Goal: Task Accomplishment & Management: Manage account settings

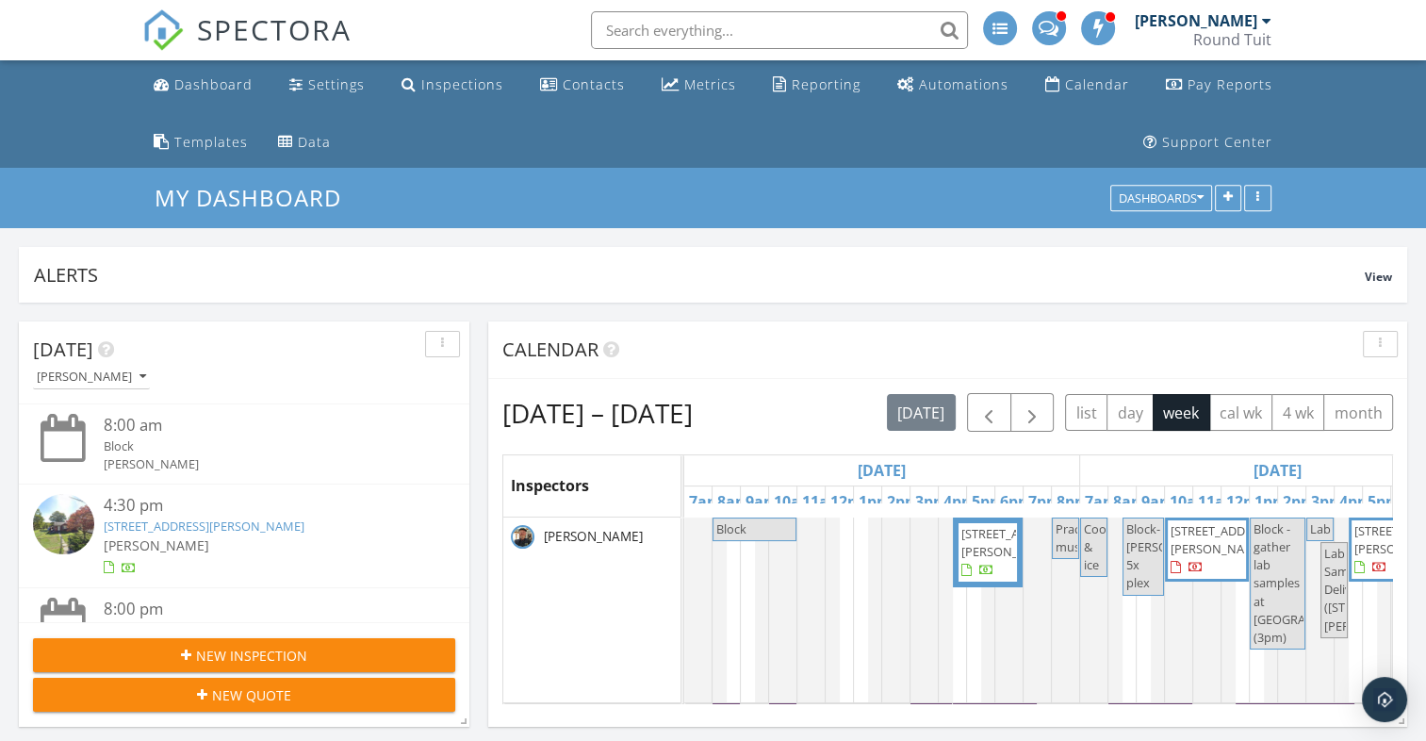
scroll to position [5184, 1455]
click at [476, 89] on div "Inspections" at bounding box center [462, 84] width 82 height 18
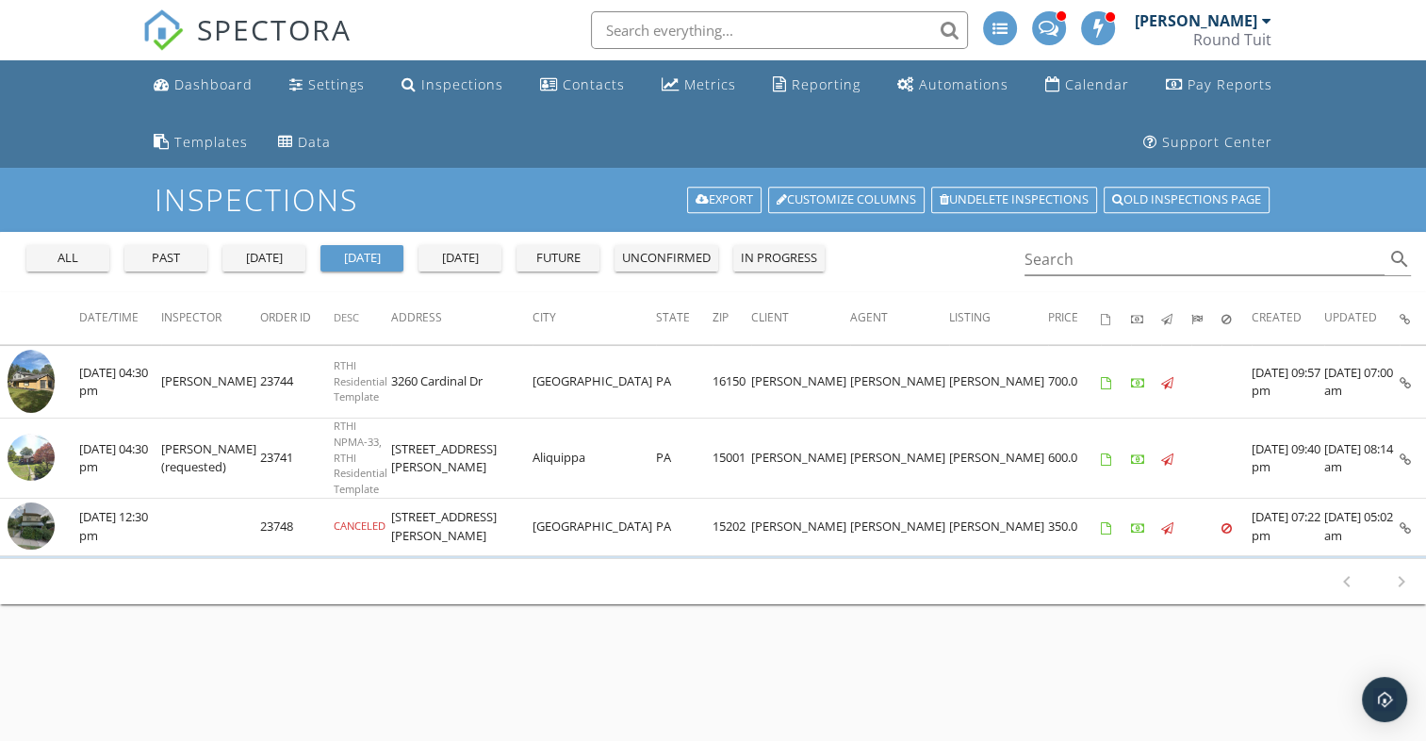
click at [570, 264] on div "future" at bounding box center [558, 258] width 68 height 19
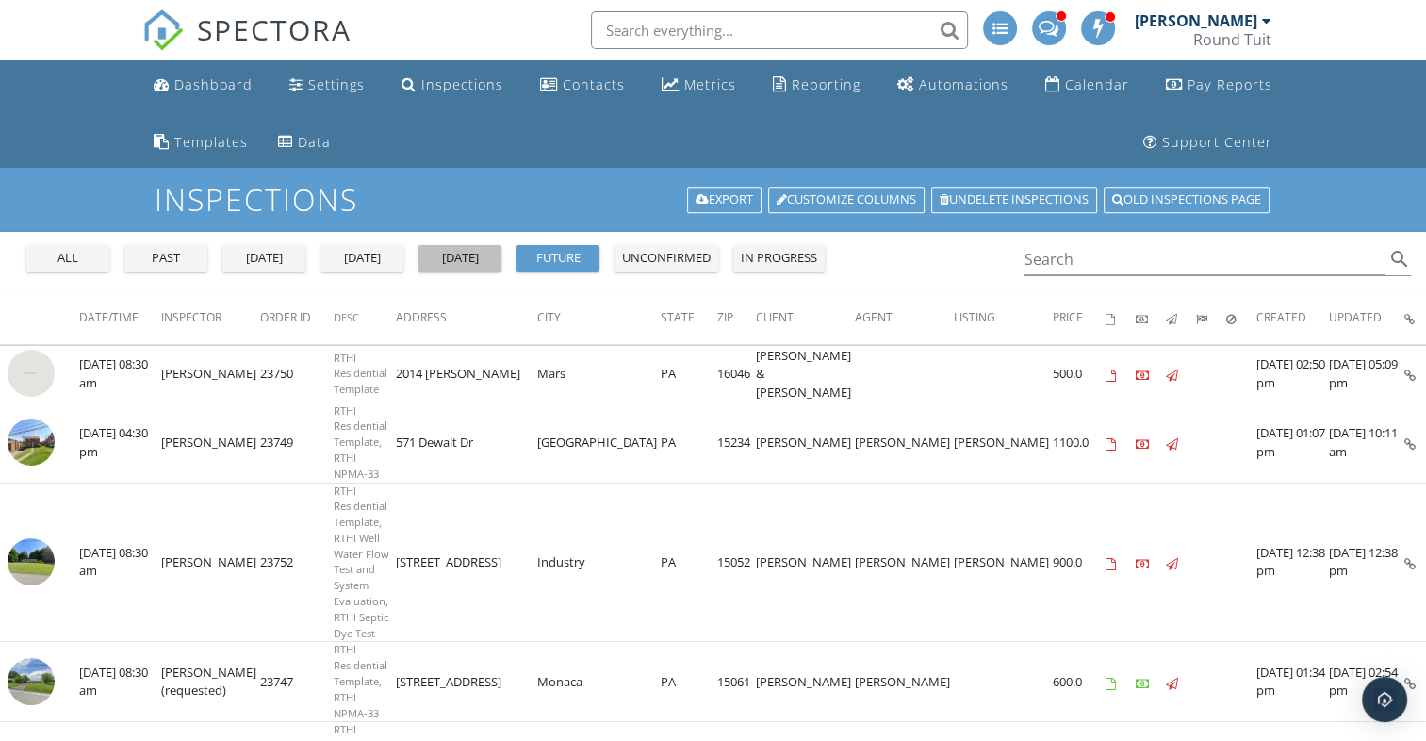
click at [471, 254] on div "tomorrow" at bounding box center [460, 258] width 68 height 19
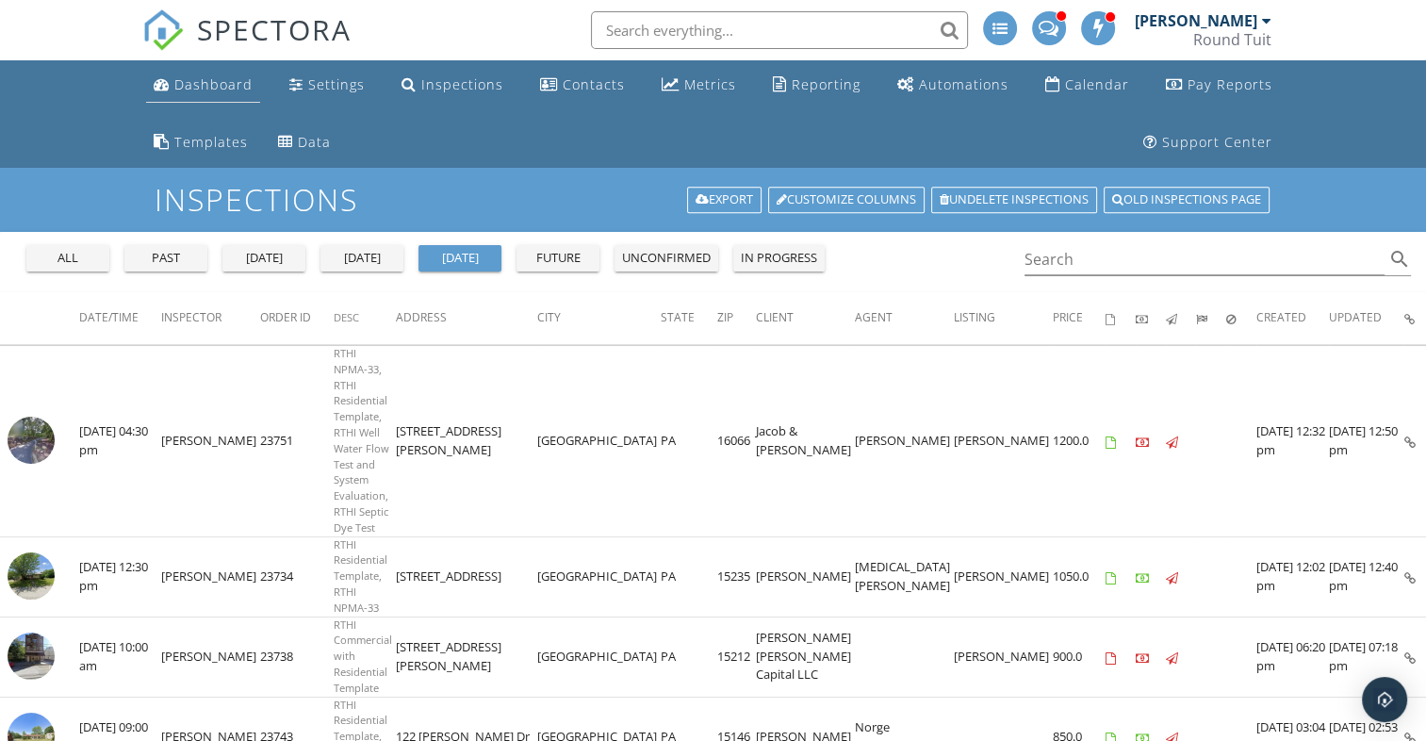
click at [222, 83] on div "Dashboard" at bounding box center [213, 84] width 78 height 18
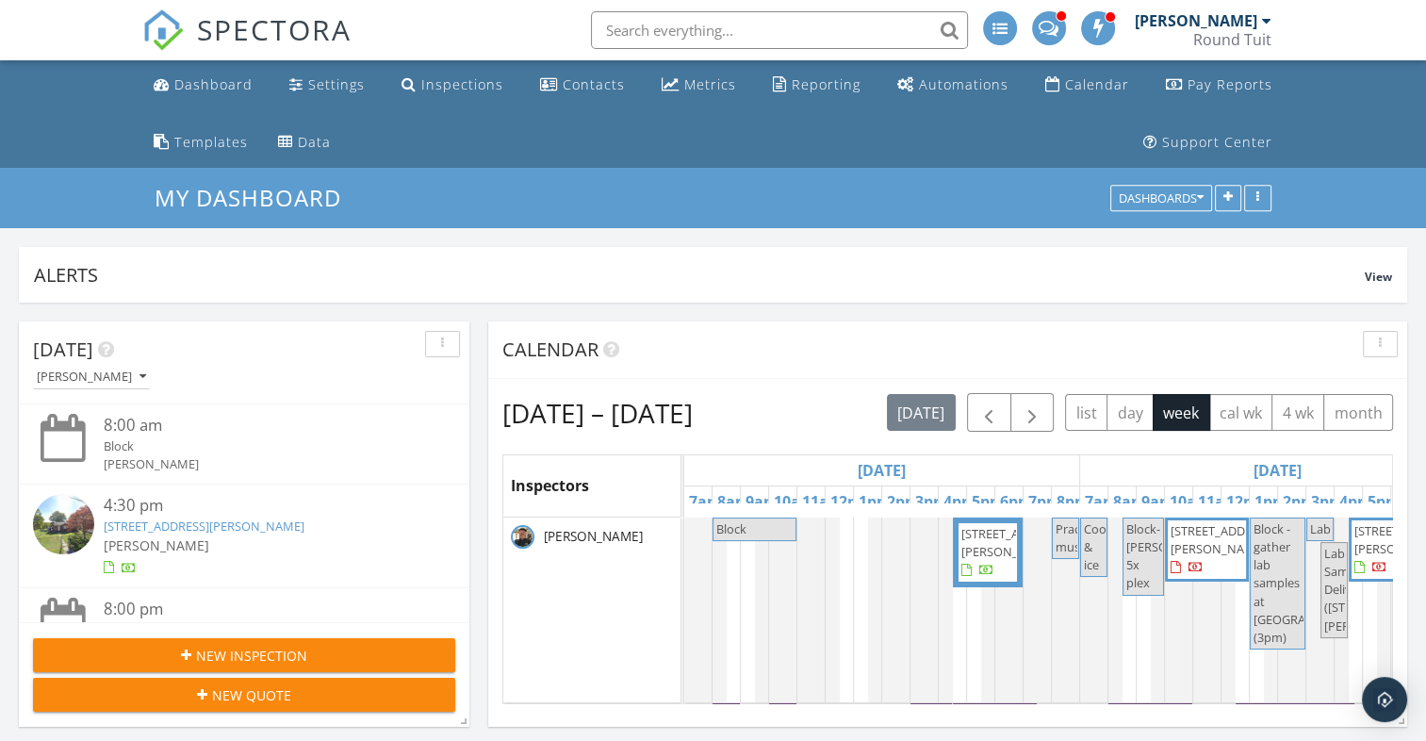
click at [255, 526] on link "133 Bennett Blvd, Aliquippa, PA 15001" at bounding box center [204, 525] width 201 height 17
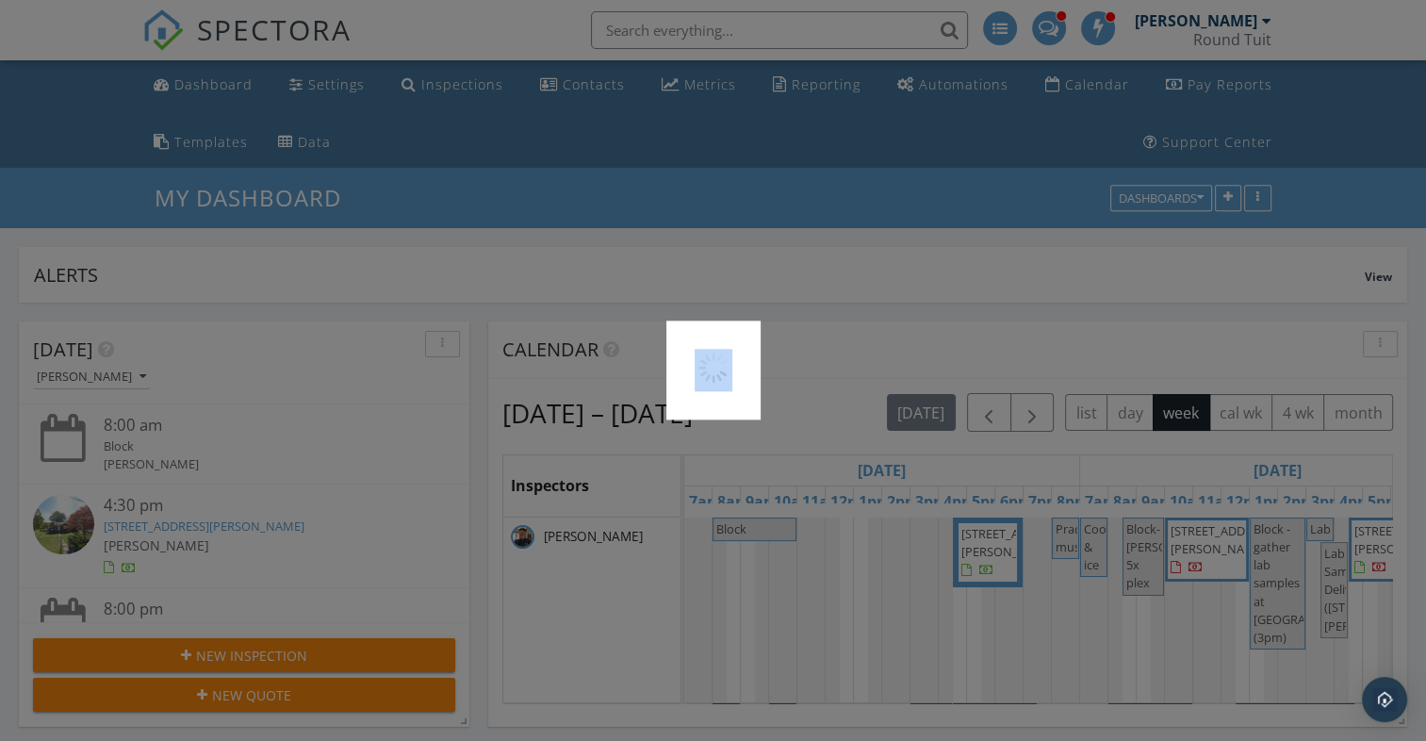
click at [304, 349] on div at bounding box center [713, 370] width 1426 height 741
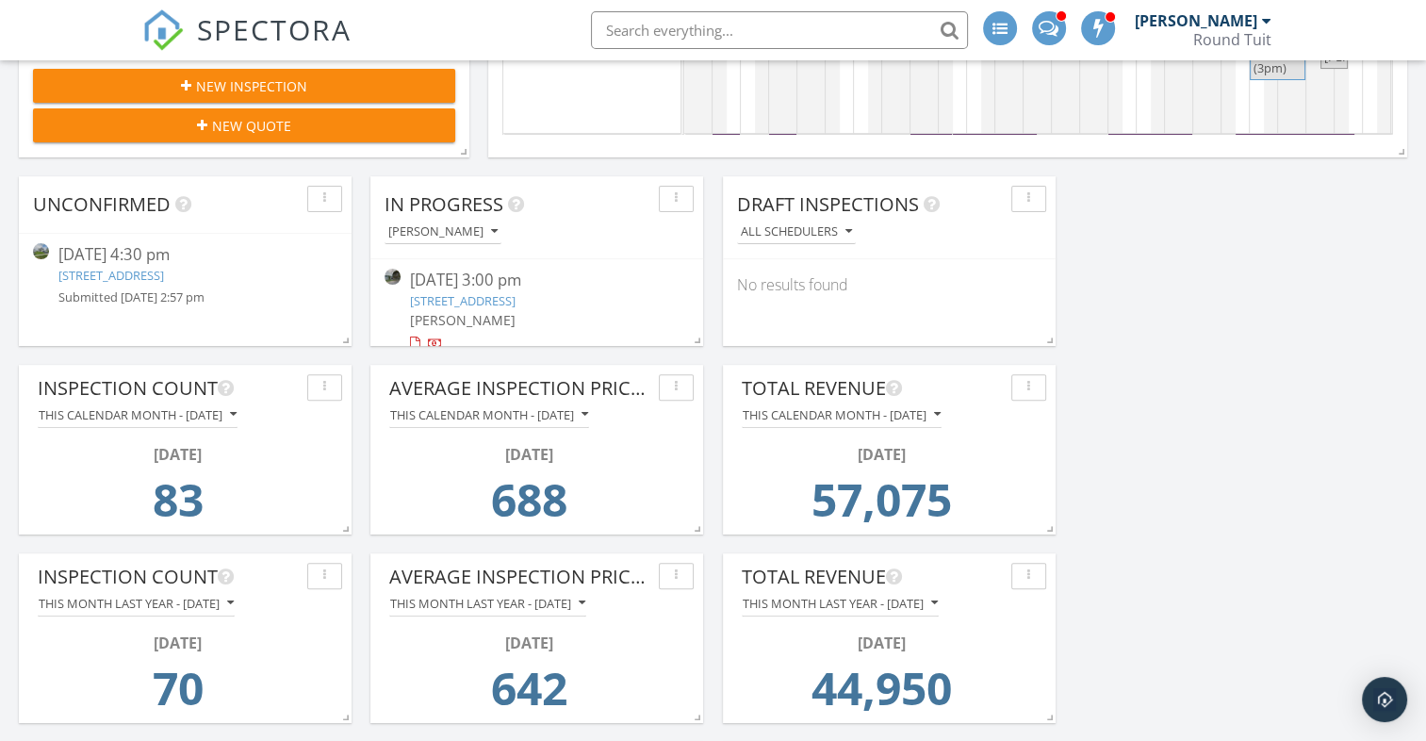
scroll to position [571, 0]
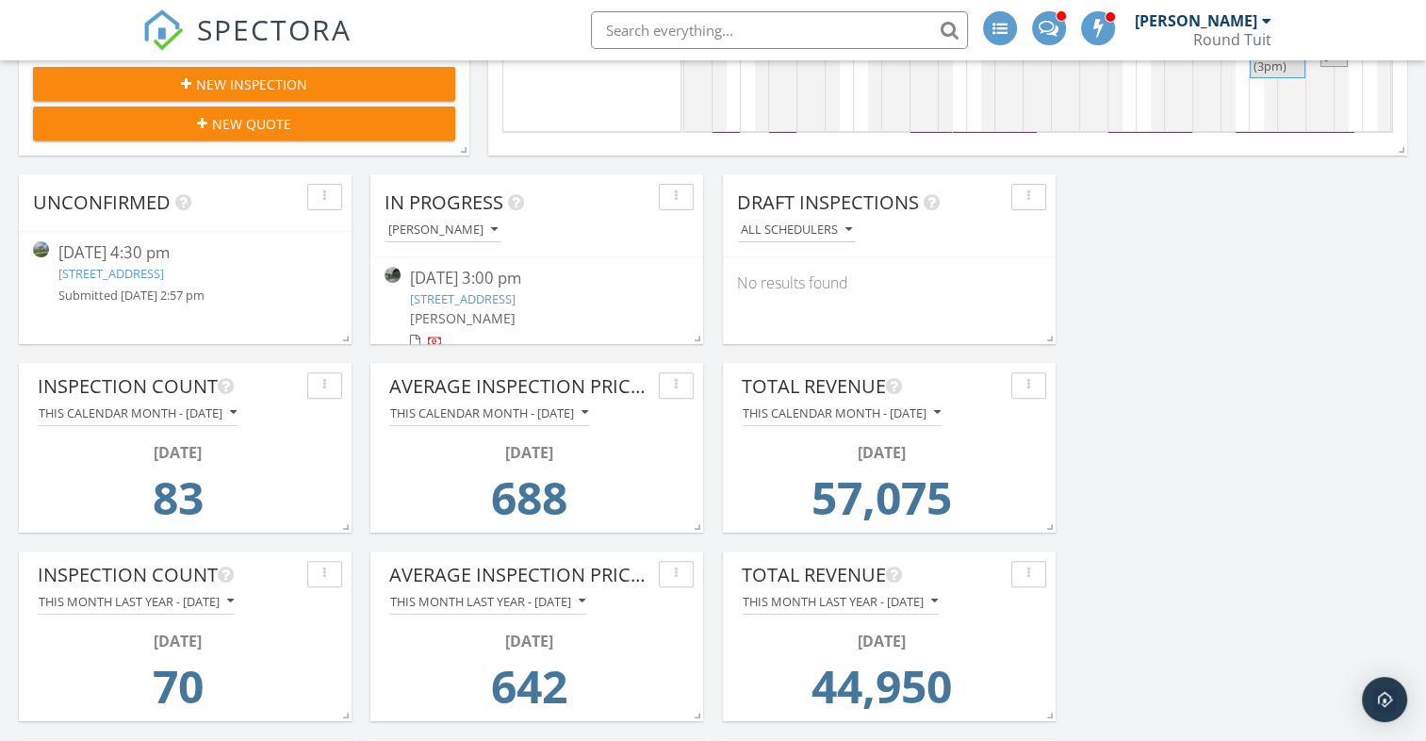
click at [57, 247] on div at bounding box center [45, 251] width 25 height 21
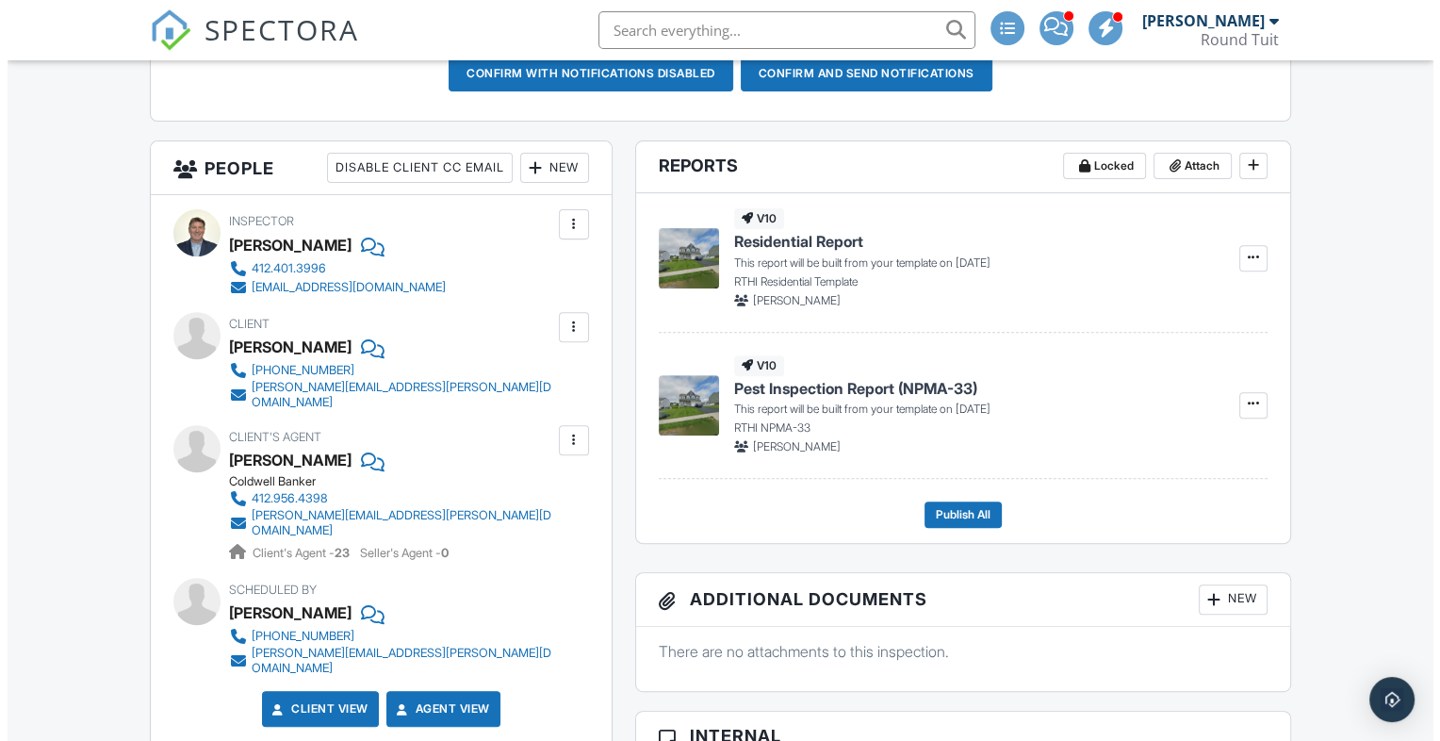
scroll to position [644, 0]
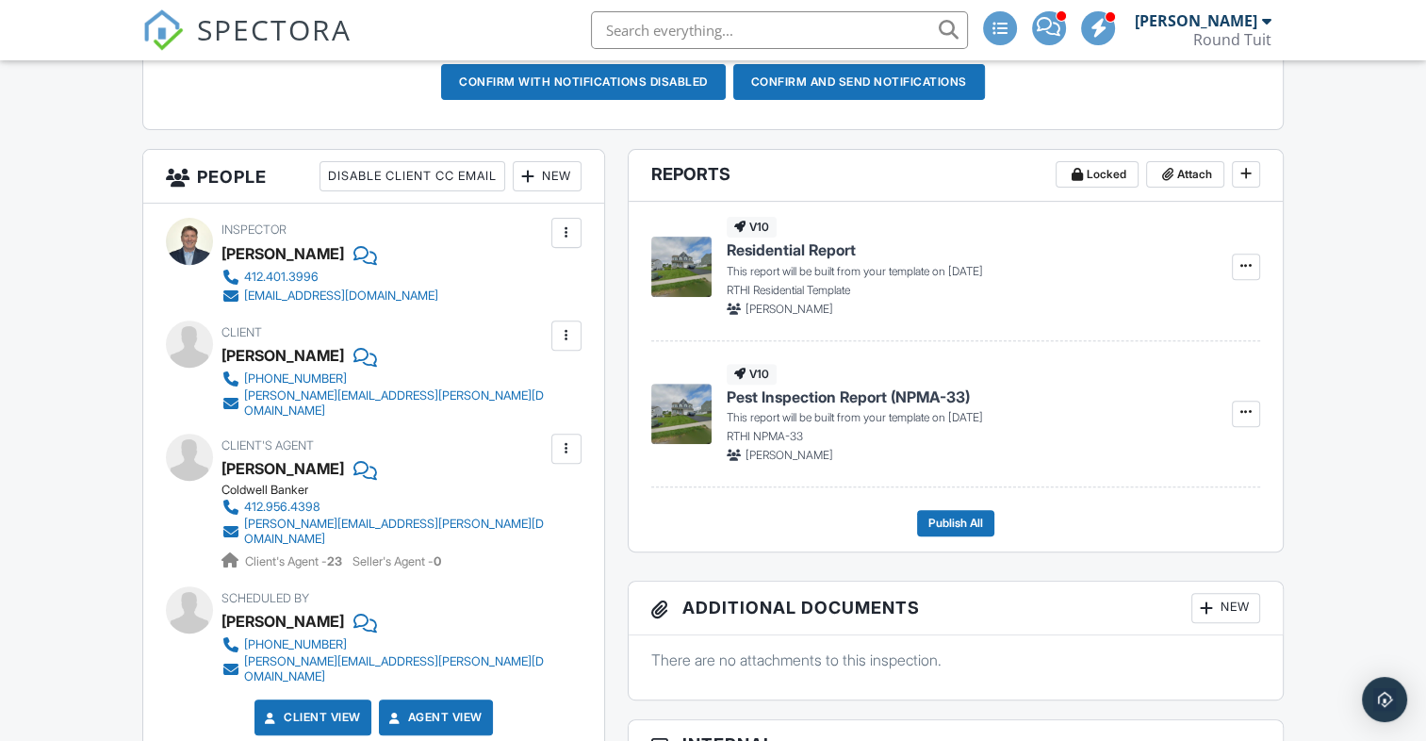
click at [552, 169] on div "New" at bounding box center [547, 176] width 69 height 30
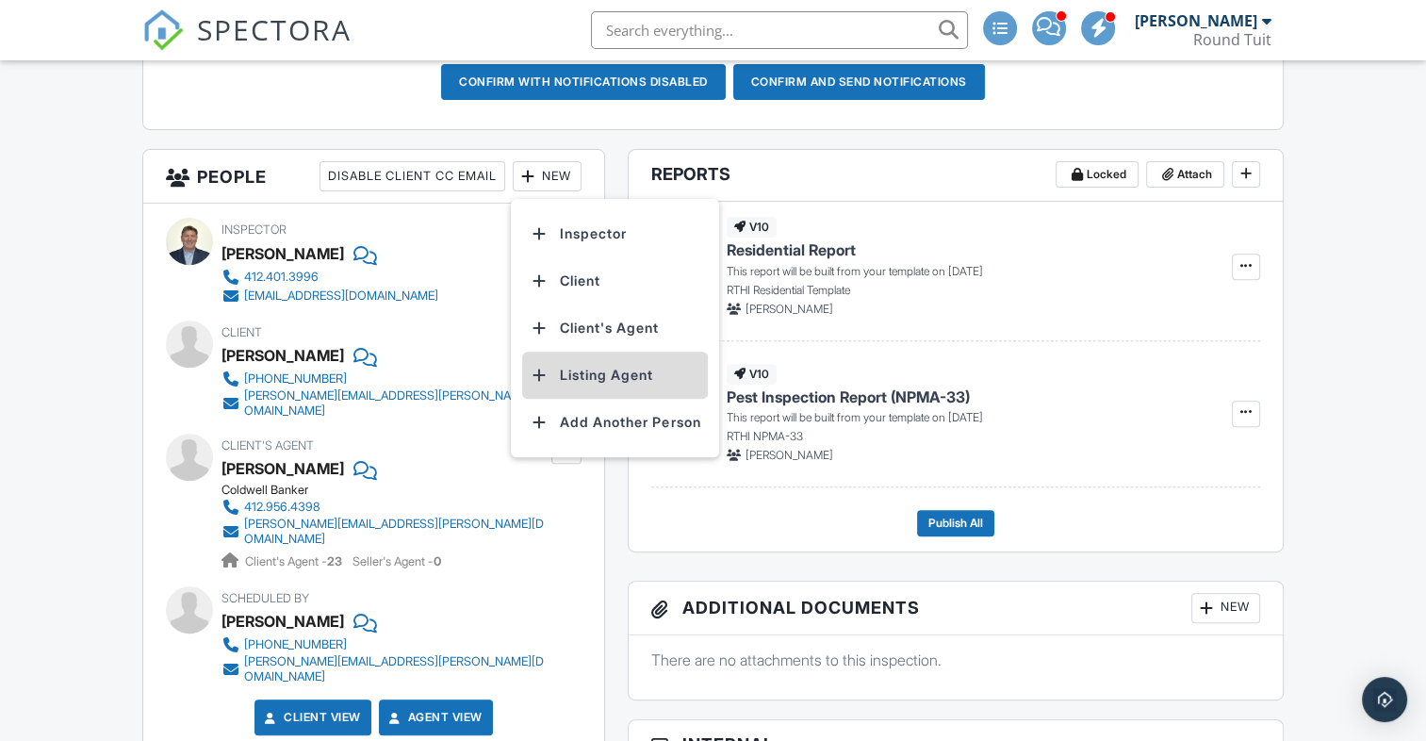
click at [588, 369] on li "Listing Agent" at bounding box center [615, 375] width 186 height 47
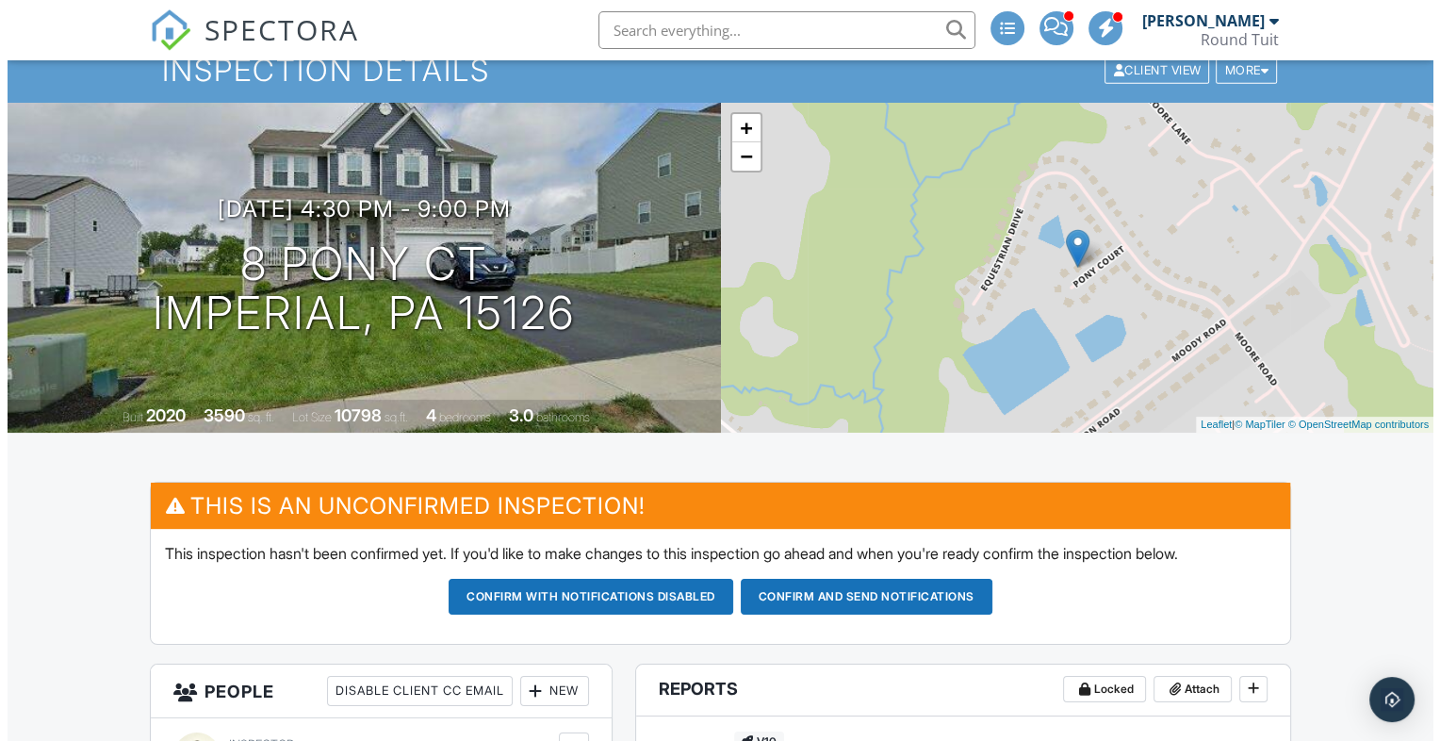
scroll to position [130, 0]
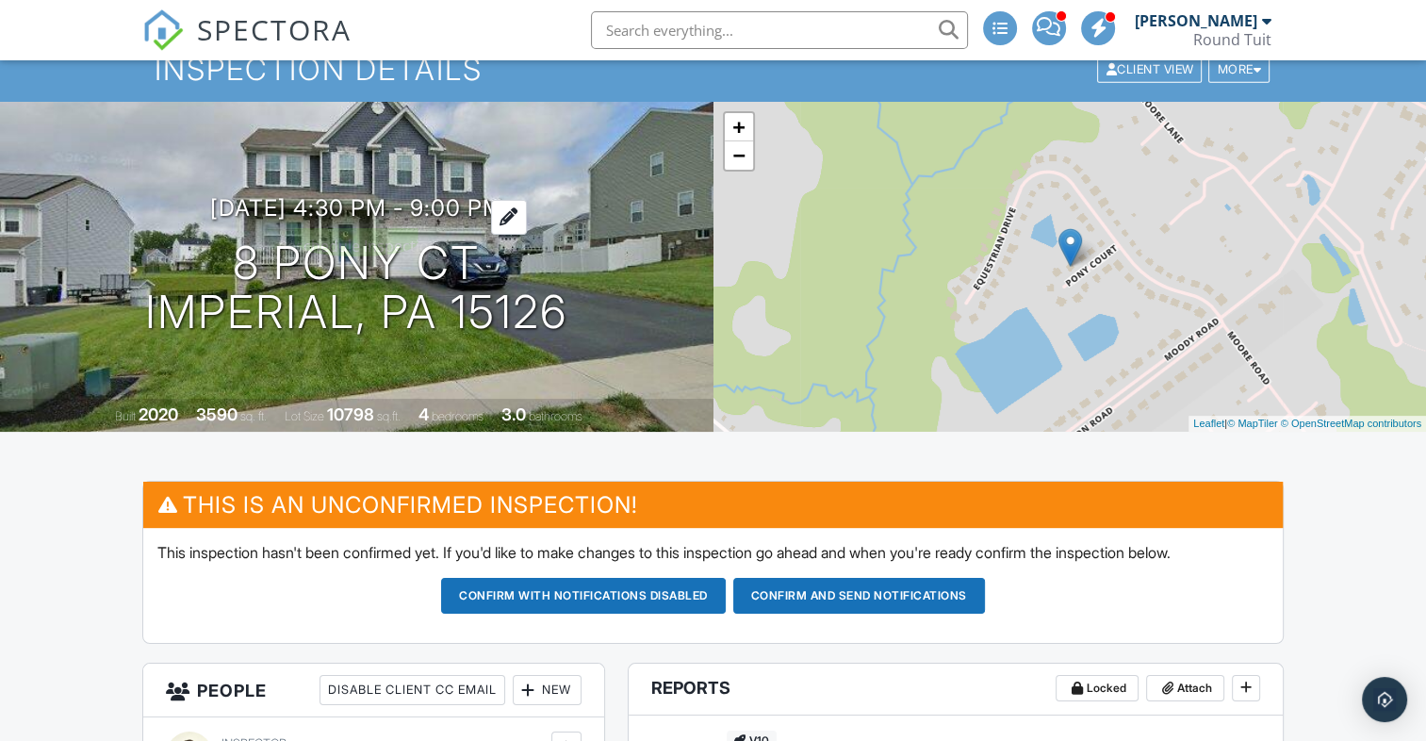
click at [503, 205] on h3 "[DATE] 4:30 pm - 9:00 pm" at bounding box center [356, 207] width 293 height 25
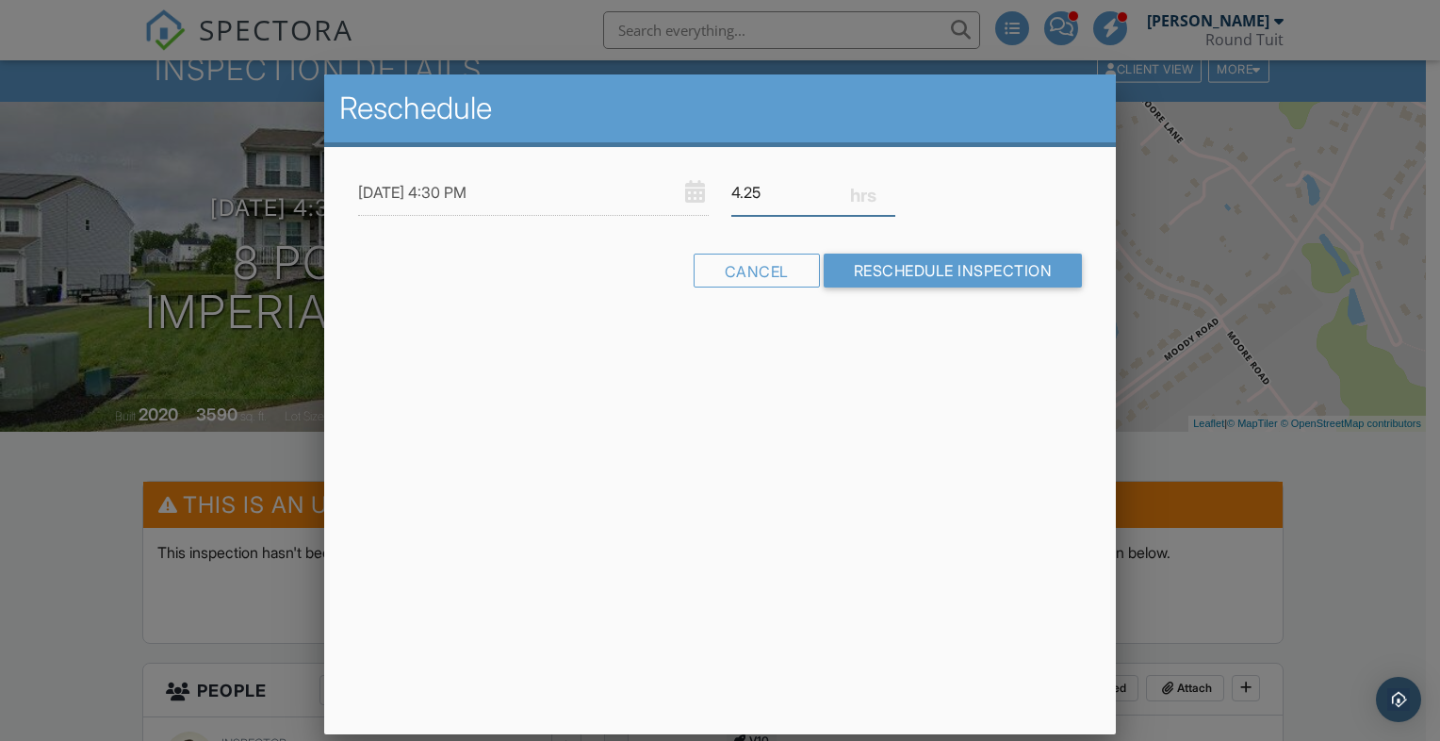
click at [886, 198] on input "4.25" at bounding box center [813, 193] width 164 height 46
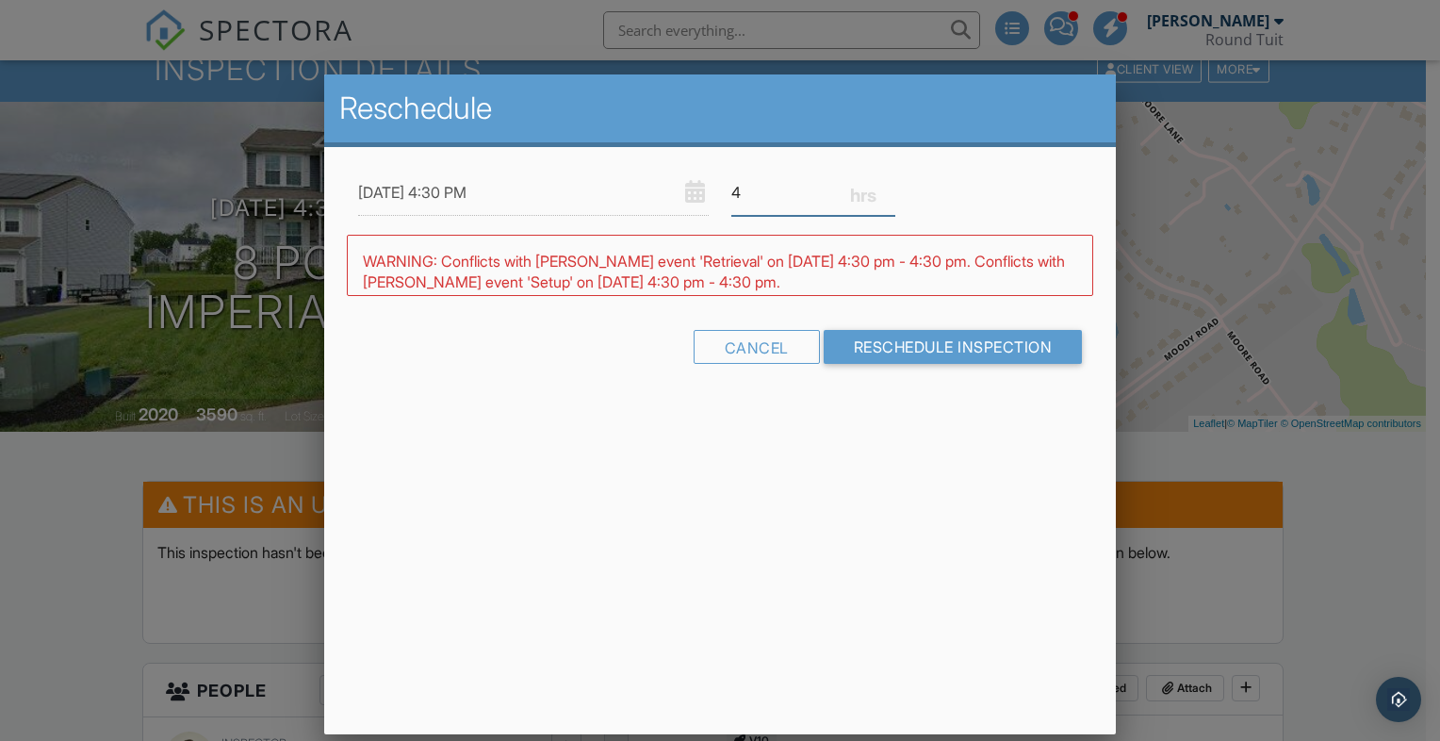
click at [886, 198] on input "4" at bounding box center [813, 193] width 164 height 46
click at [886, 198] on input "3.75" at bounding box center [813, 193] width 164 height 46
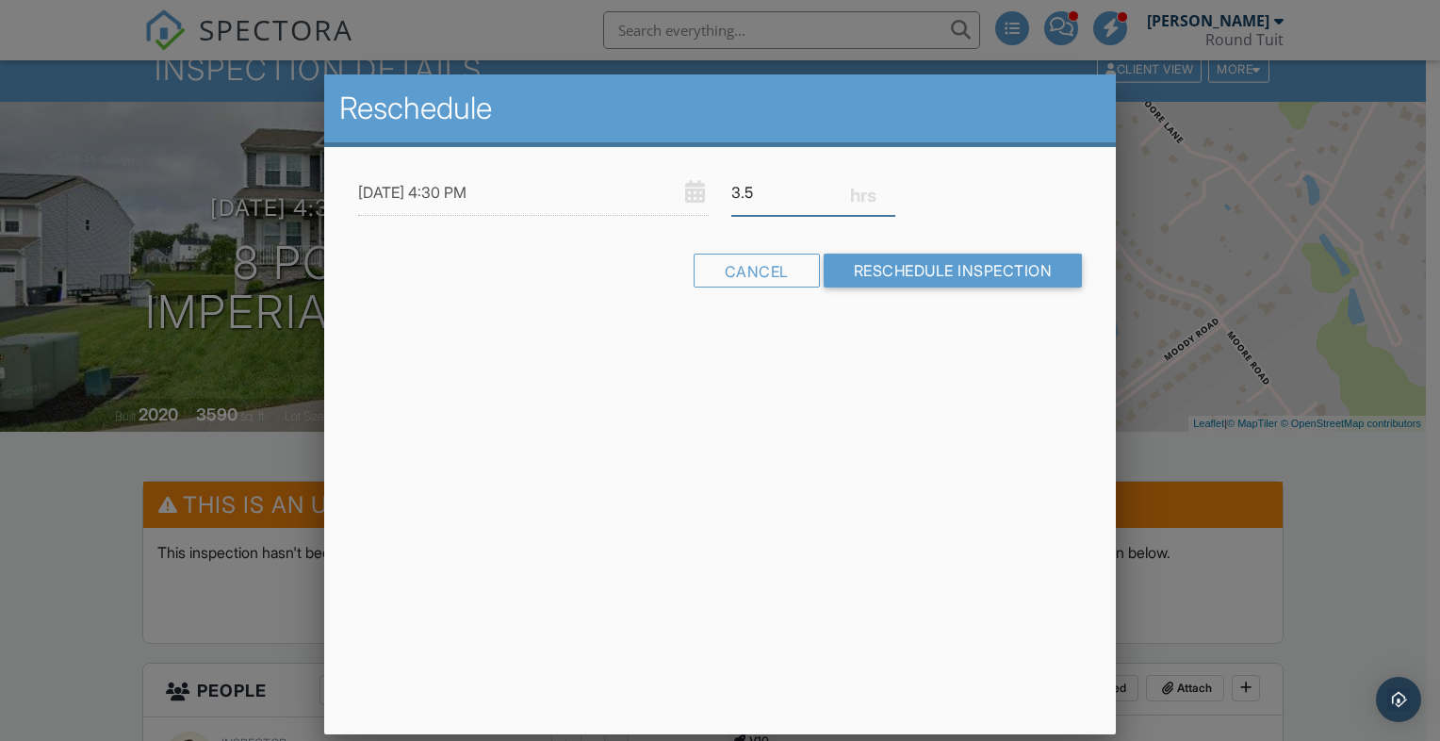
click at [886, 198] on input "3.5" at bounding box center [813, 193] width 164 height 46
click at [886, 198] on input "3.25" at bounding box center [813, 193] width 164 height 46
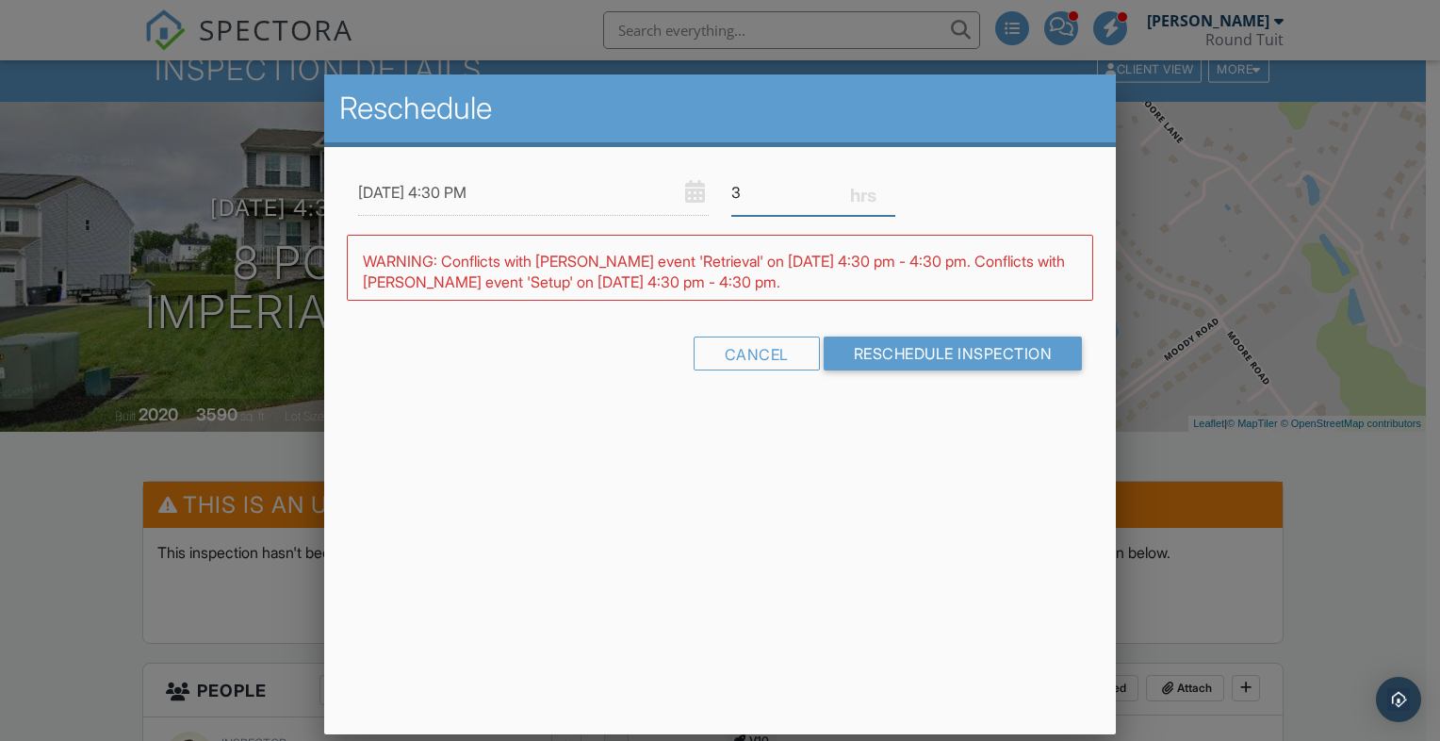
click at [886, 198] on input "3" at bounding box center [813, 193] width 164 height 46
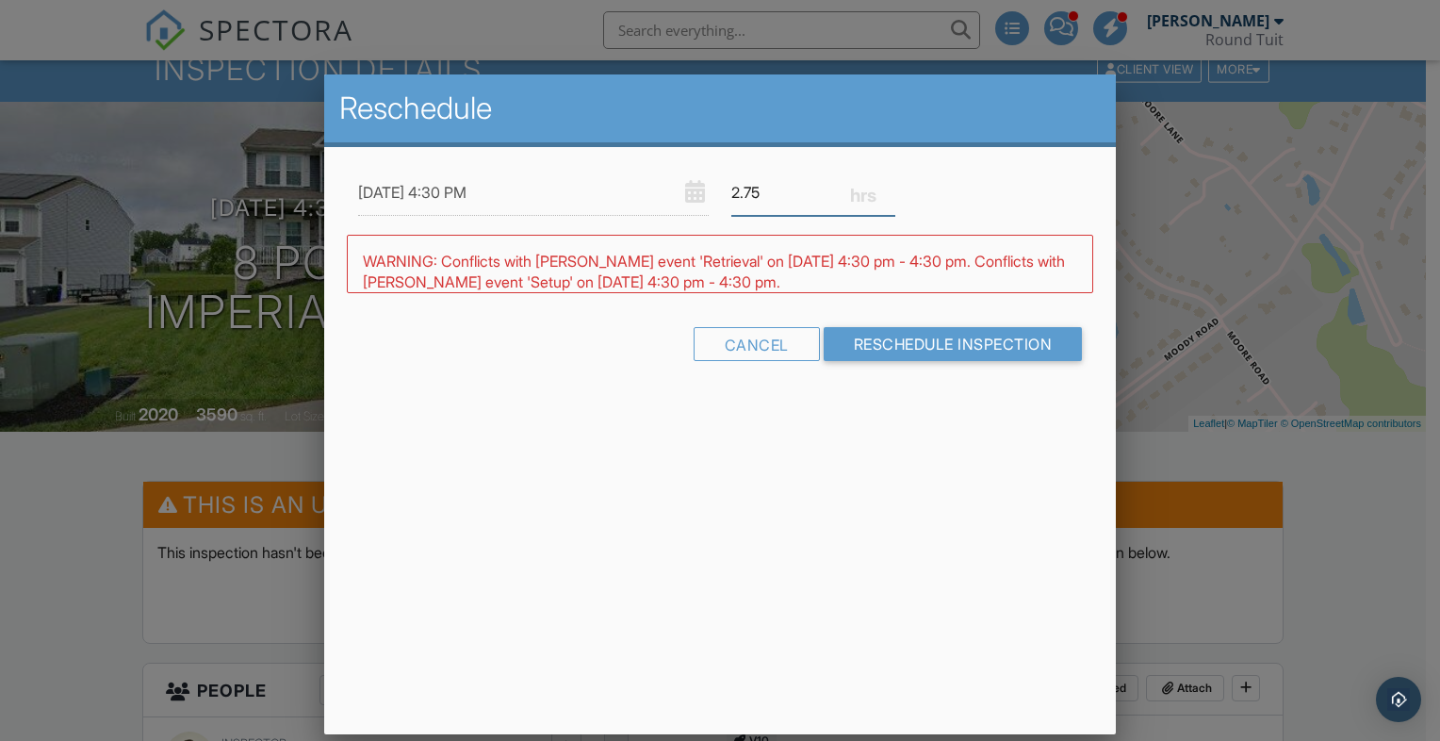
click at [886, 198] on input "2.75" at bounding box center [813, 193] width 164 height 46
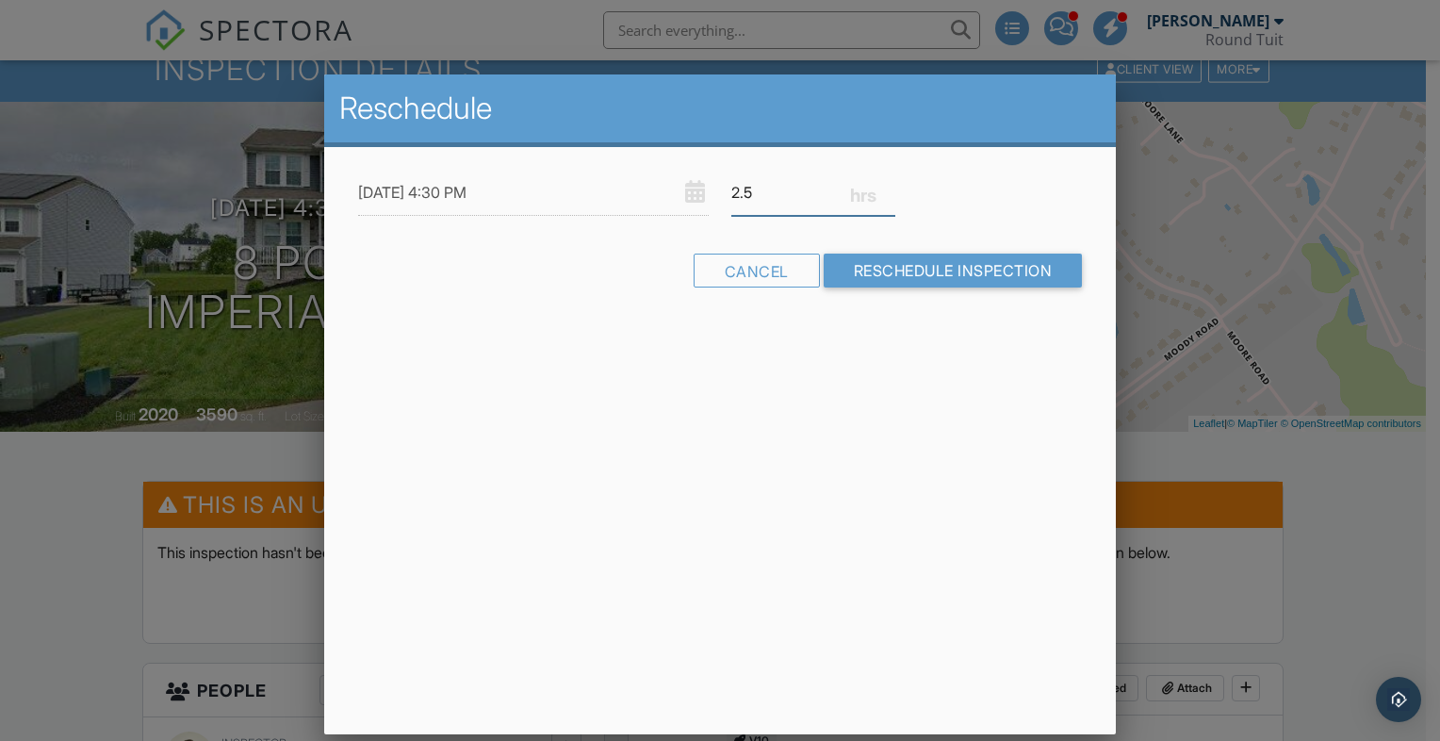
click at [886, 198] on input "2.5" at bounding box center [813, 193] width 164 height 46
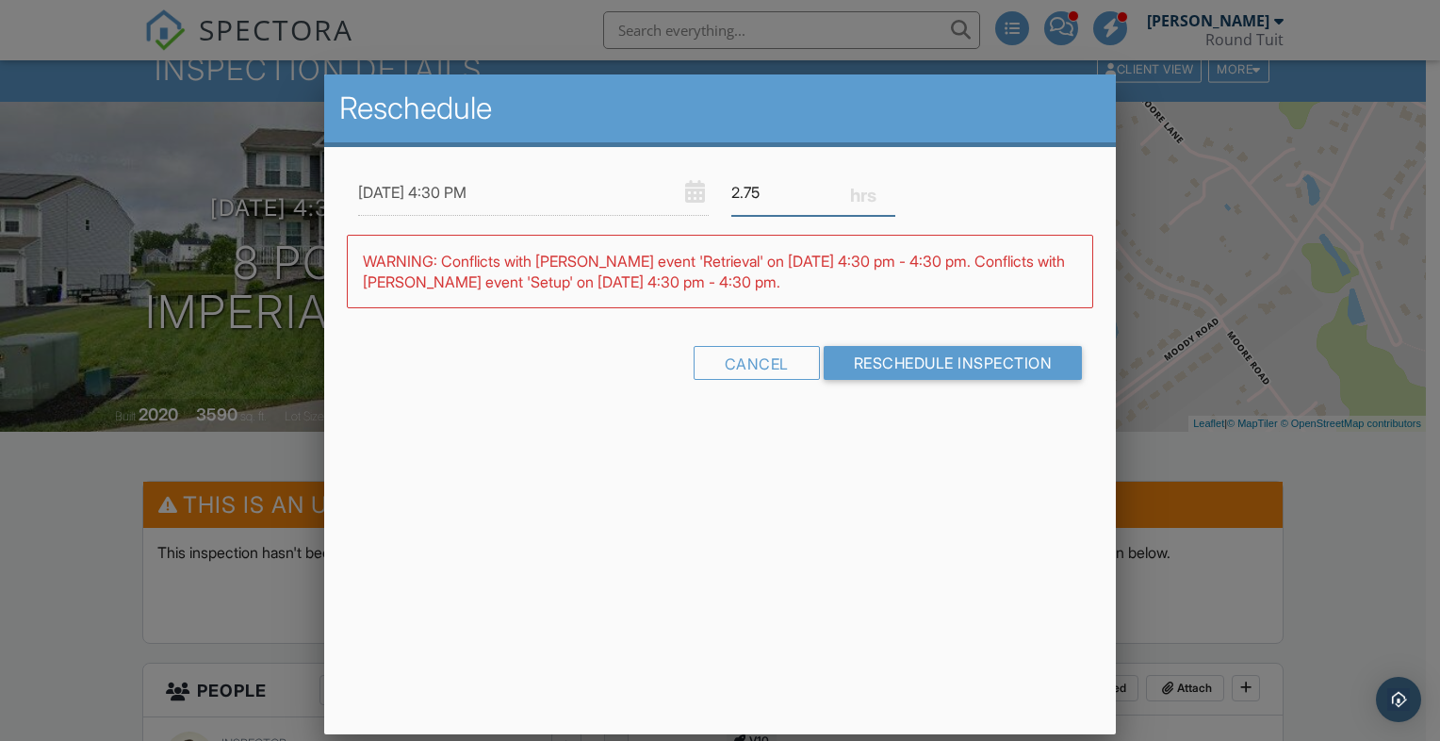
click at [887, 184] on input "2.75" at bounding box center [813, 193] width 164 height 46
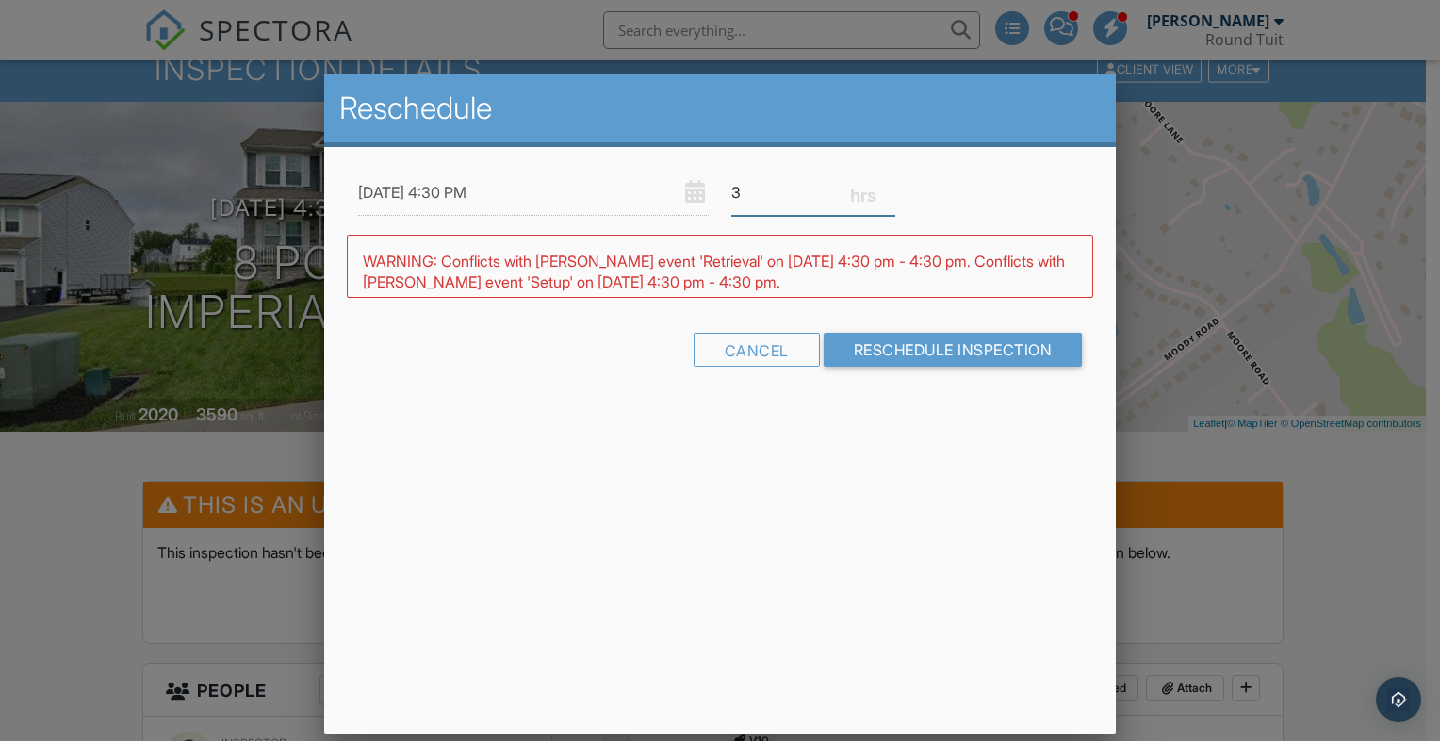
type input "3"
click at [887, 184] on input "3" at bounding box center [813, 193] width 164 height 46
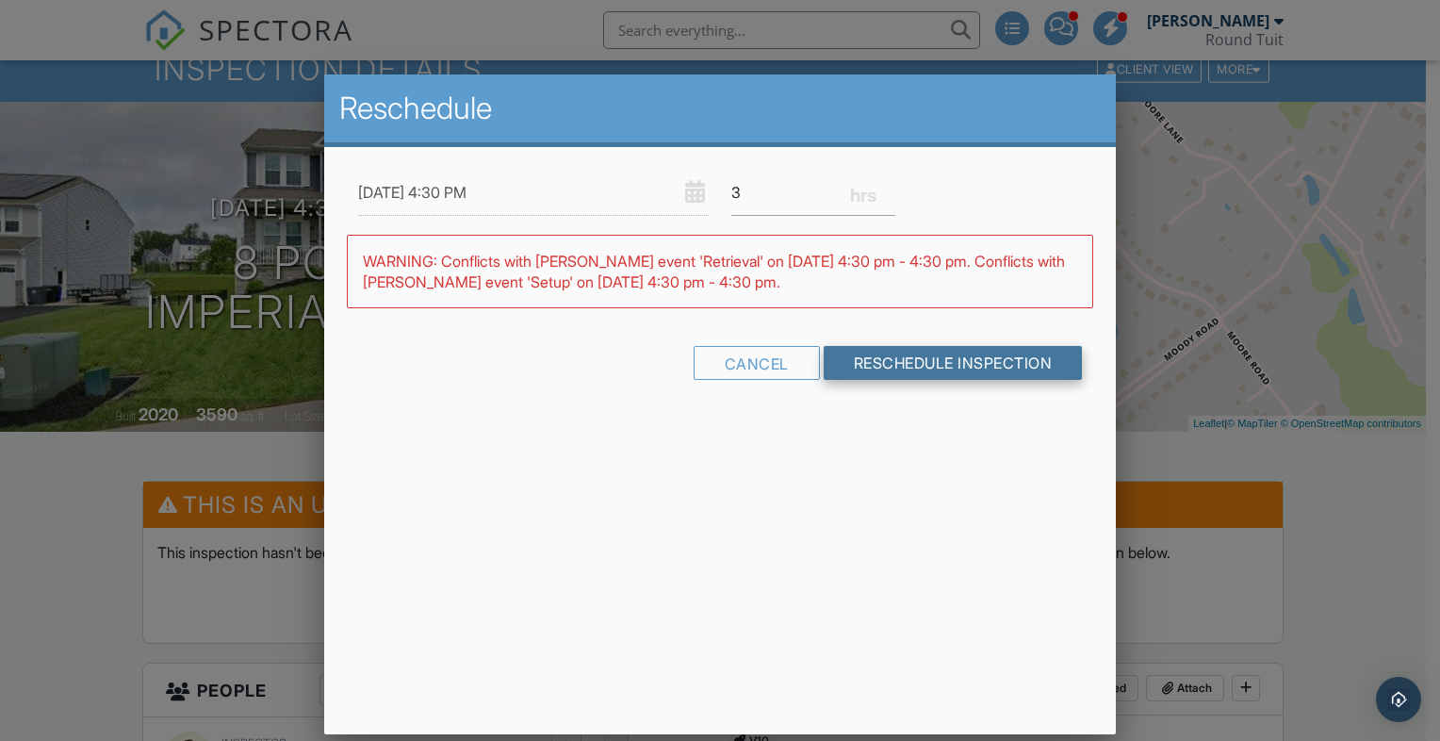
click at [931, 355] on input "Reschedule Inspection" at bounding box center [953, 363] width 259 height 34
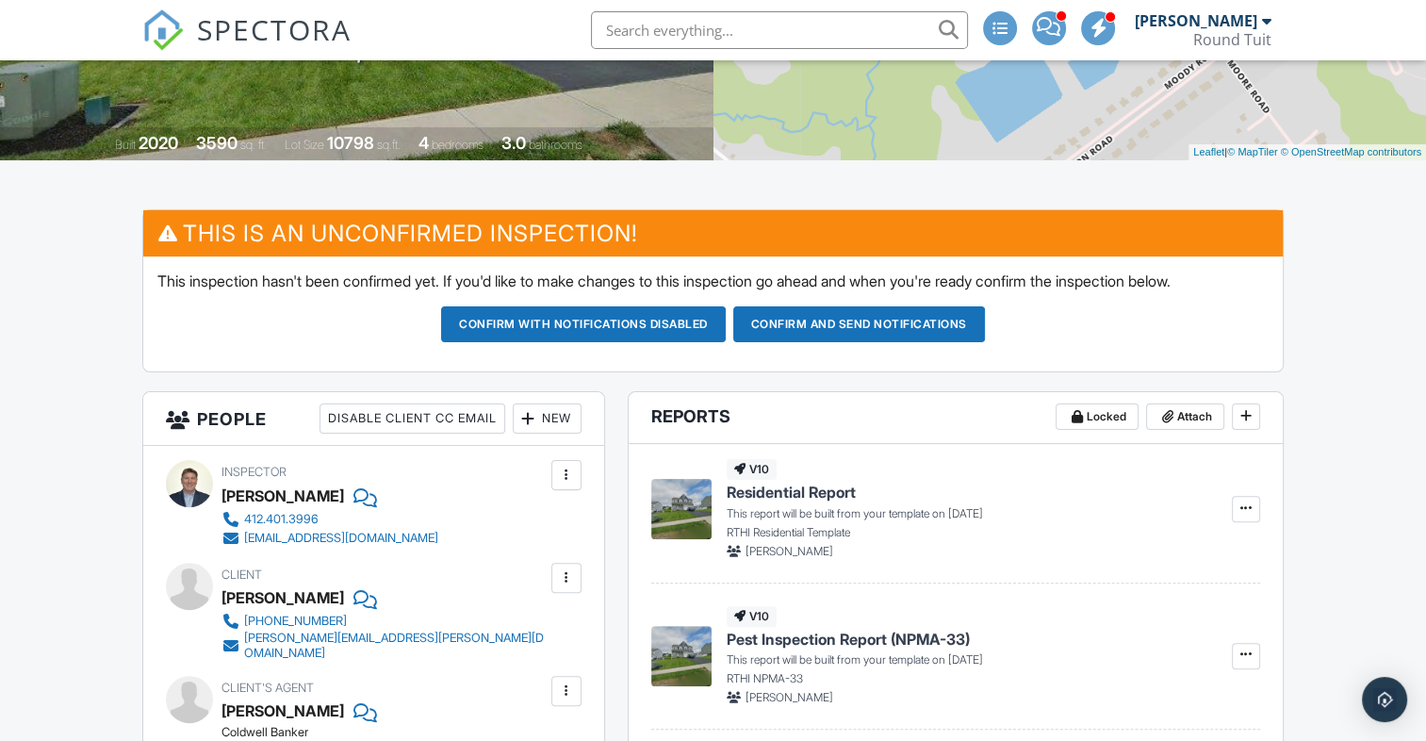
scroll to position [405, 0]
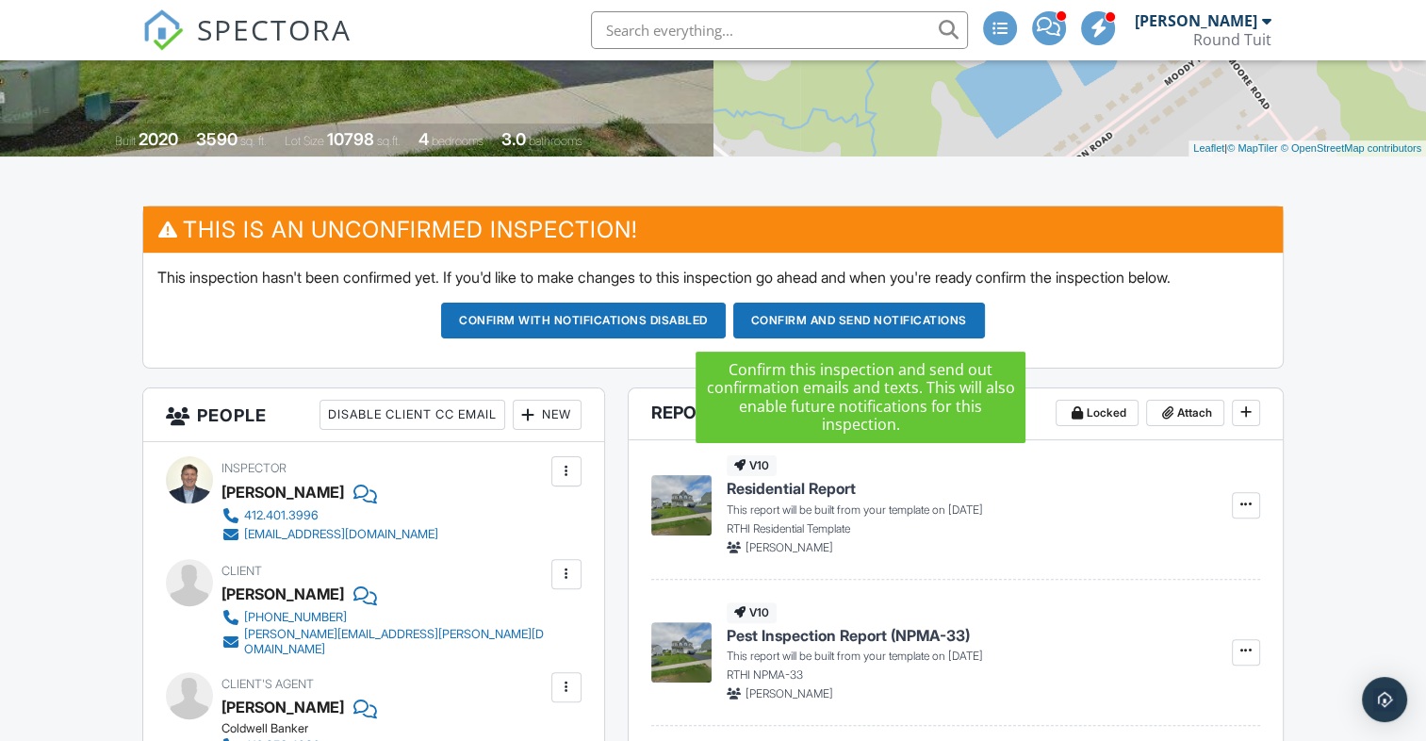
click at [875, 316] on button "Confirm and send notifications" at bounding box center [859, 321] width 252 height 36
